Goal: Find contact information: Find contact information

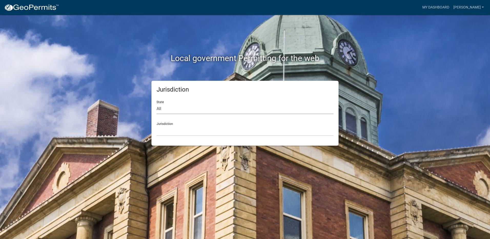
click at [161, 107] on select "All [US_STATE] [US_STATE] [US_STATE] [US_STATE] [US_STATE] [US_STATE] [US_STATE…" at bounding box center [245, 109] width 177 height 11
select select "[US_STATE]"
click at [157, 104] on select "All [US_STATE] [US_STATE] [US_STATE] [US_STATE] [US_STATE] [US_STATE] [US_STATE…" at bounding box center [245, 109] width 177 height 11
click at [168, 130] on select "City of [GEOGRAPHIC_DATA], [US_STATE] City of [GEOGRAPHIC_DATA], [US_STATE] Cit…" at bounding box center [245, 130] width 177 height 11
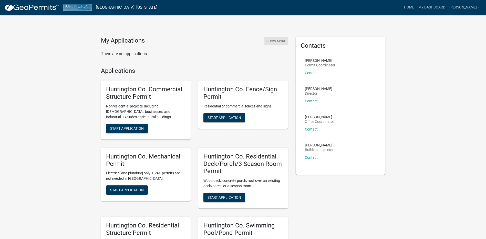
click at [276, 41] on button "Show More" at bounding box center [277, 41] width 24 height 8
click at [313, 73] on link "Contact" at bounding box center [311, 73] width 13 height 4
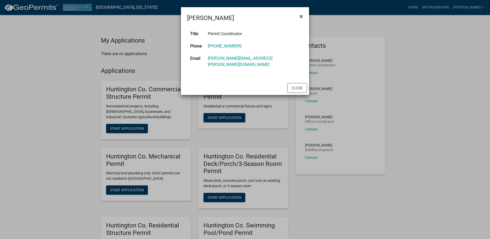
click at [301, 16] on span "×" at bounding box center [301, 16] width 3 height 7
